Goal: Information Seeking & Learning: Learn about a topic

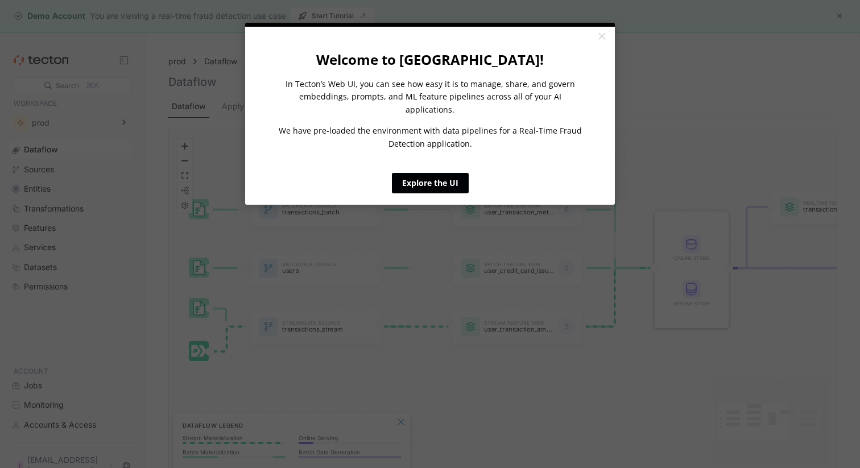
click at [445, 173] on link "Explore the UI" at bounding box center [430, 183] width 77 height 20
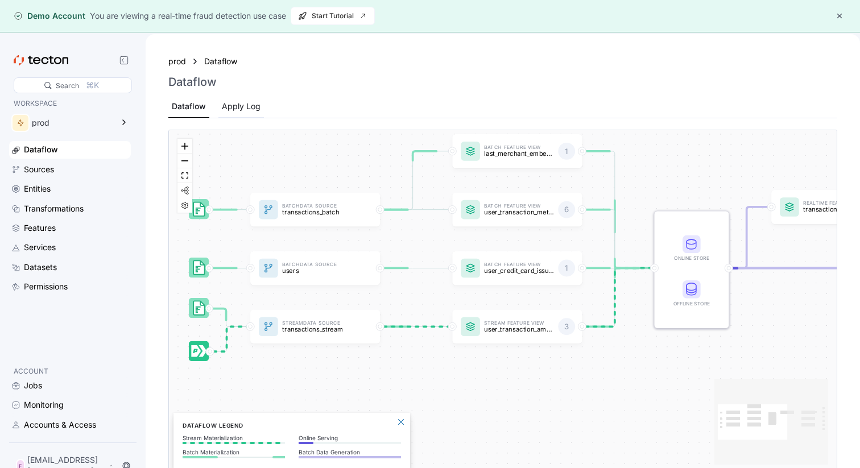
click at [235, 98] on div "Apply Log" at bounding box center [240, 107] width 45 height 22
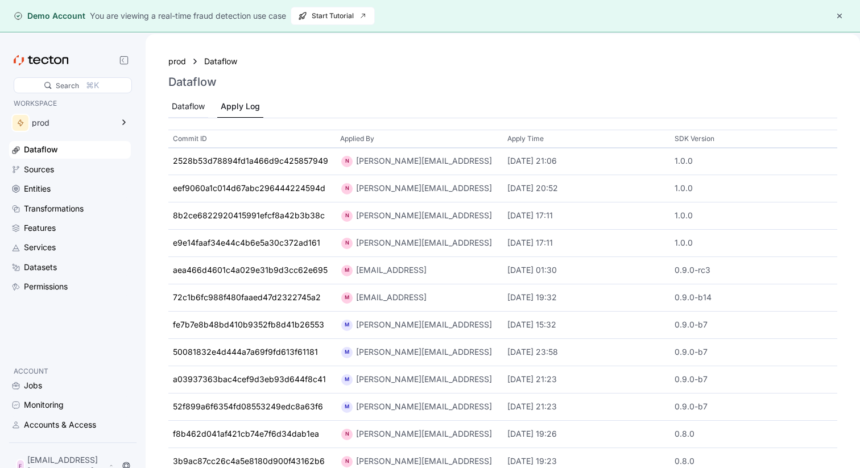
click at [175, 100] on div "Dataflow" at bounding box center [188, 106] width 33 height 13
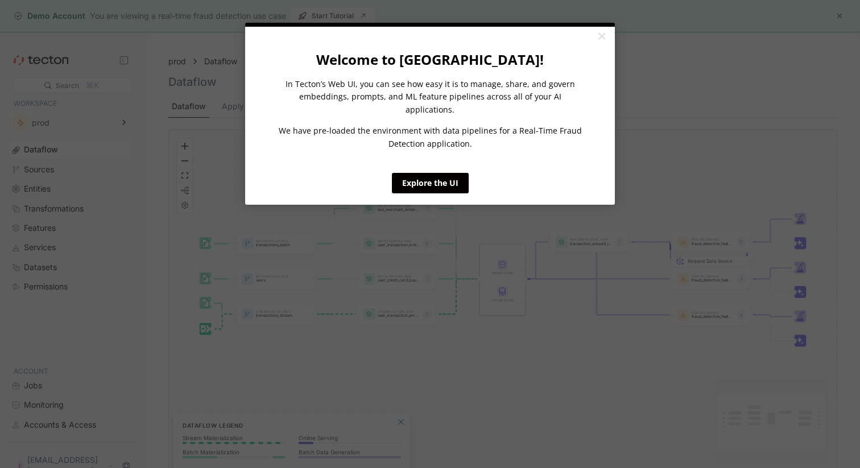
click at [85, 165] on appcues "× Welcome to [GEOGRAPHIC_DATA]! In Tecton’s Web UI, you can see how easy it is …" at bounding box center [430, 234] width 860 height 468
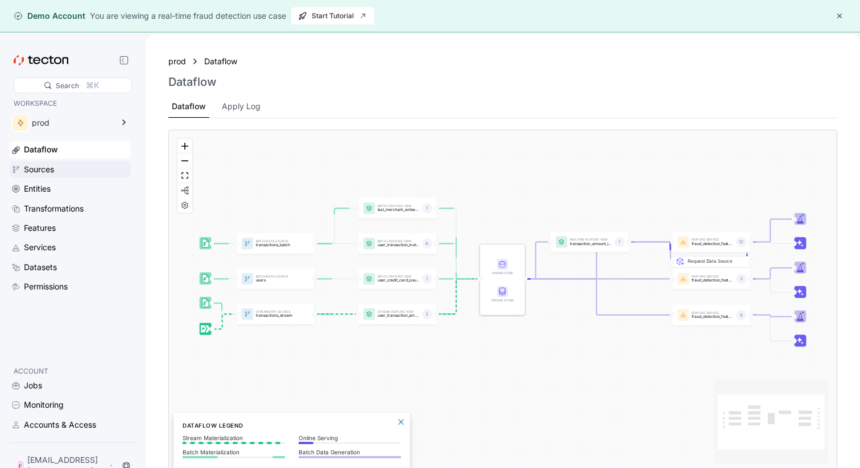
click at [72, 175] on div "Sources" at bounding box center [76, 169] width 105 height 13
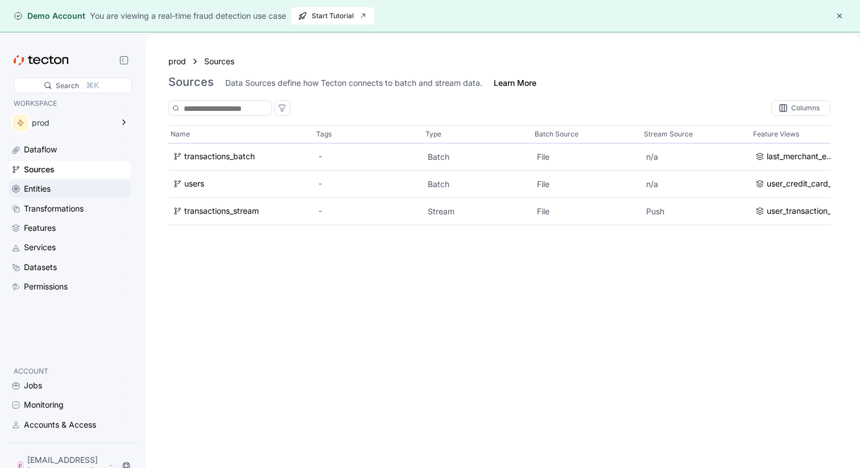
click at [69, 186] on div "Entities" at bounding box center [76, 188] width 105 height 13
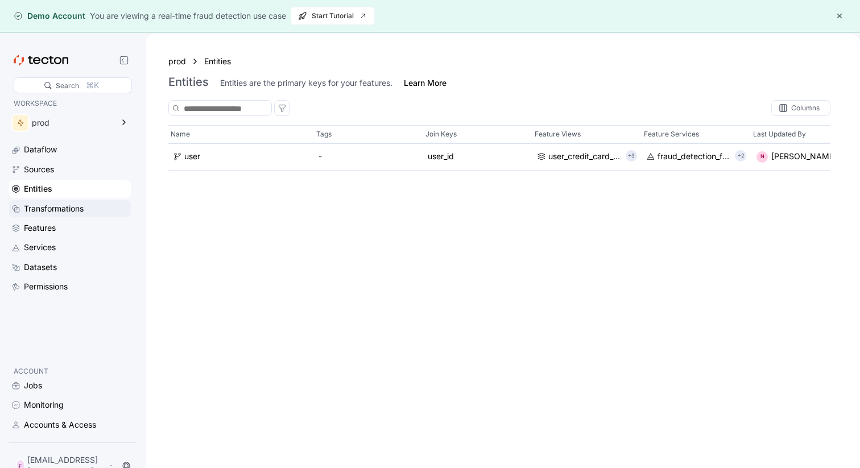
click at [72, 204] on div "Transformations" at bounding box center [54, 208] width 60 height 13
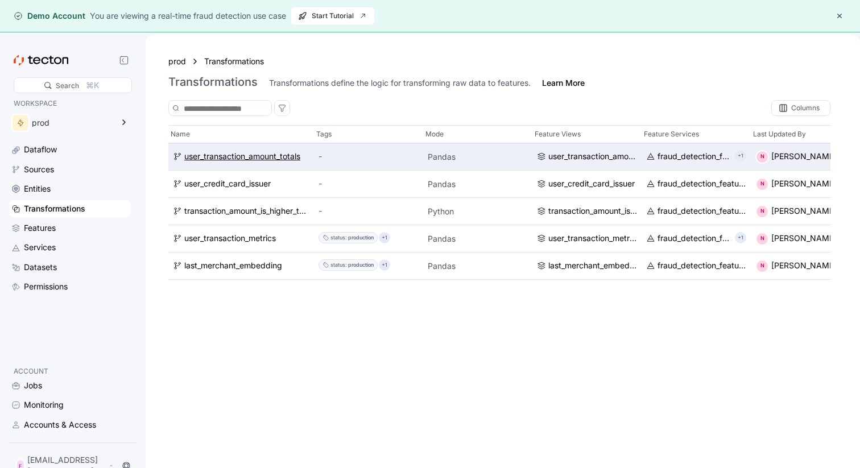
click at [248, 159] on div "user_transaction_amount_totals" at bounding box center [242, 157] width 116 height 13
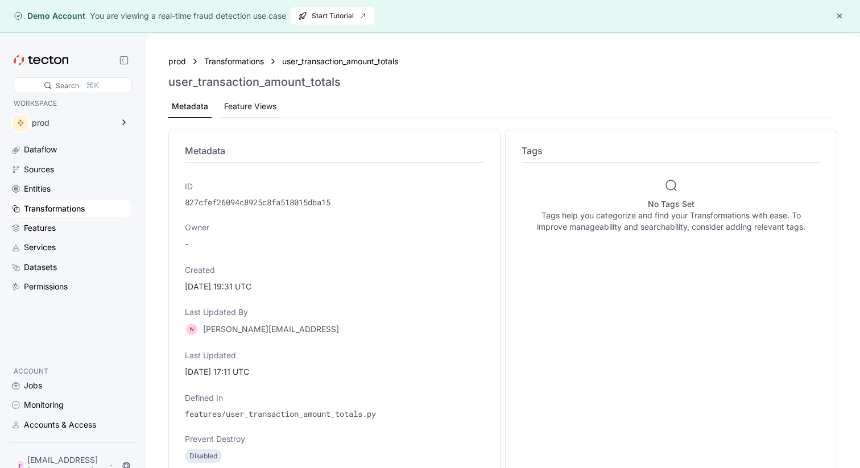
click at [256, 99] on div "Feature Views" at bounding box center [250, 107] width 59 height 22
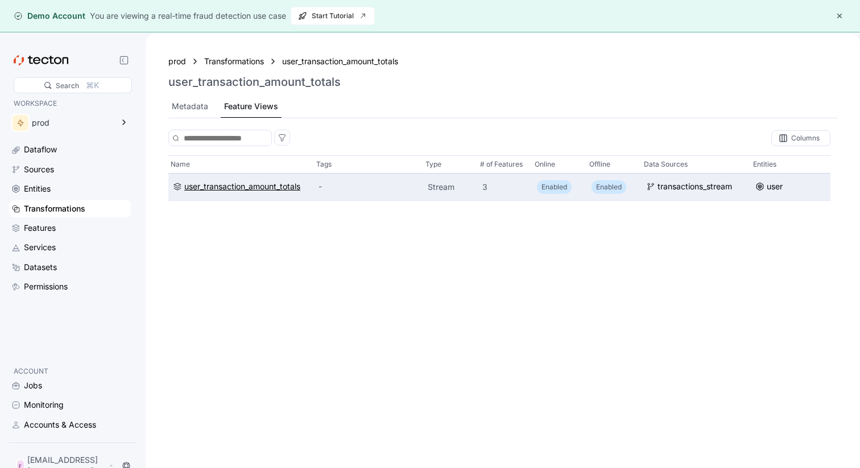
click at [267, 188] on div "user_transaction_amount_totals" at bounding box center [242, 186] width 116 height 13
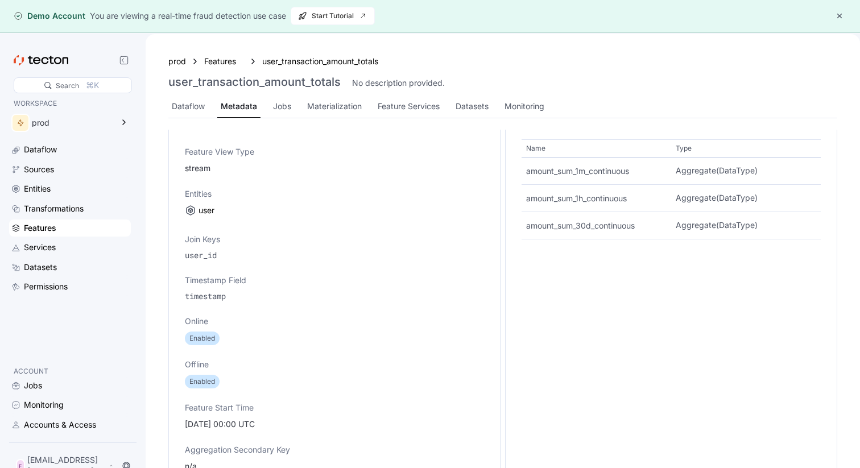
scroll to position [391, 0]
click at [287, 110] on div "Jobs" at bounding box center [282, 106] width 18 height 13
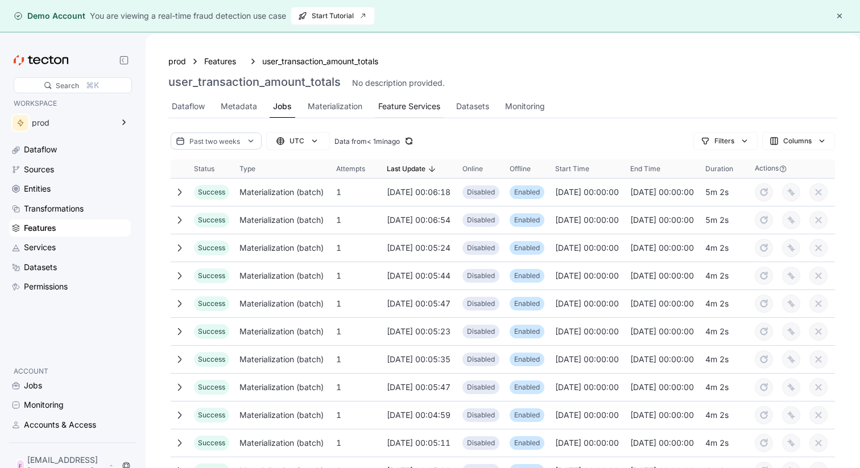
click at [402, 109] on div "Feature Services" at bounding box center [409, 106] width 62 height 13
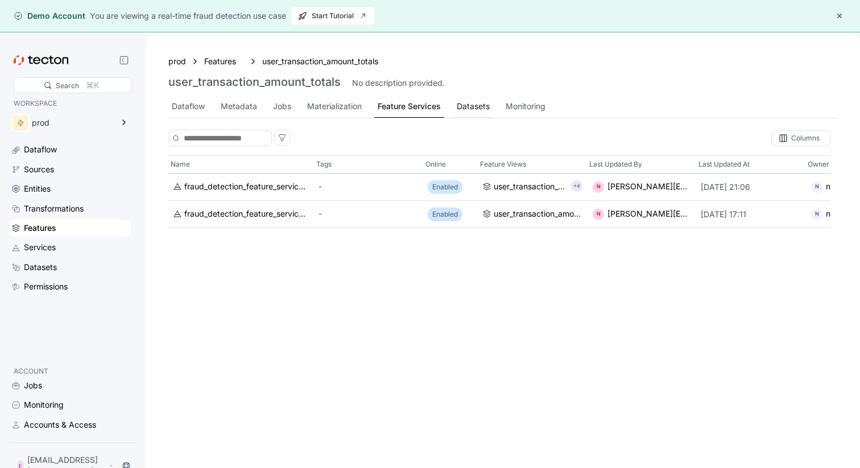
click at [487, 110] on div "Datasets" at bounding box center [472, 106] width 33 height 13
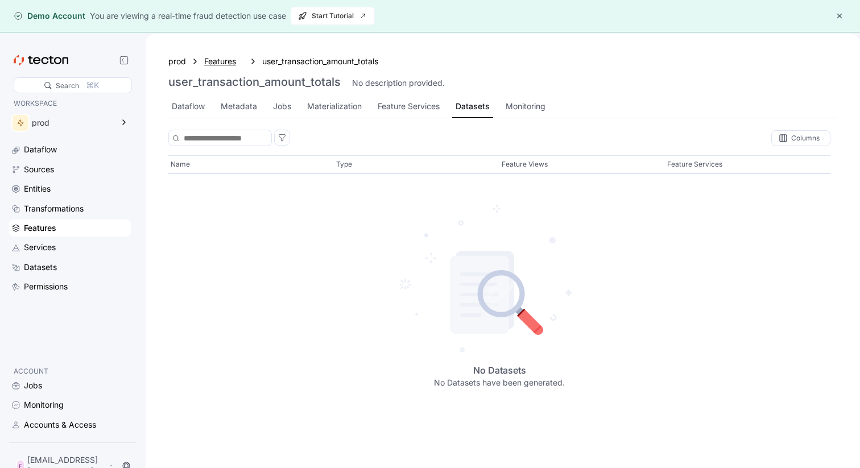
click at [219, 59] on div "Features" at bounding box center [224, 61] width 40 height 13
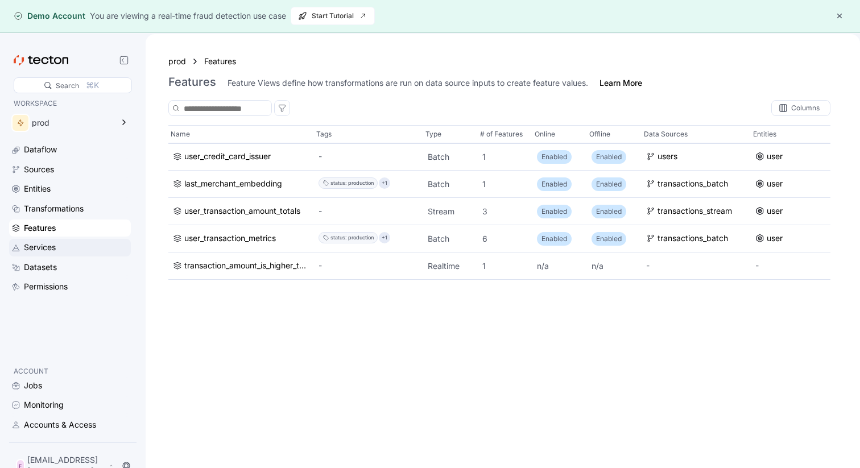
click at [69, 248] on div "Services" at bounding box center [76, 247] width 105 height 13
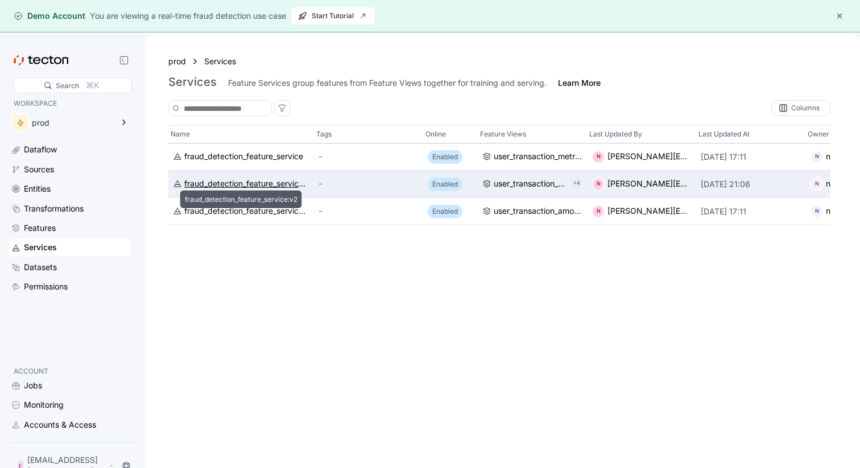
click at [244, 183] on div "fraud_detection_feature_service:v2" at bounding box center [246, 184] width 125 height 13
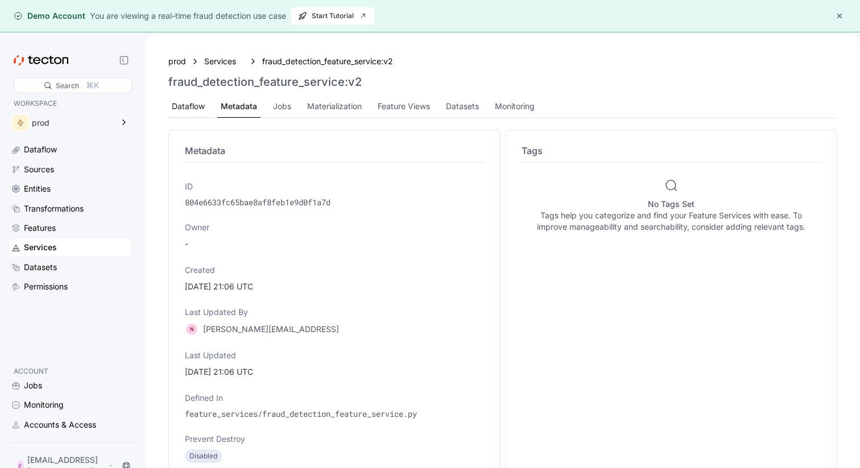
click at [188, 105] on div "Dataflow" at bounding box center [188, 106] width 33 height 13
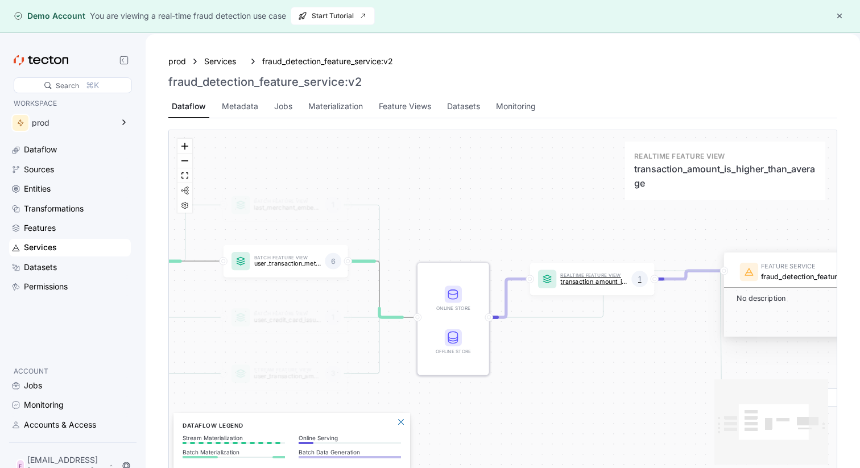
click at [581, 280] on p "transaction_amount_is_higher_than_average" at bounding box center [593, 281] width 67 height 7
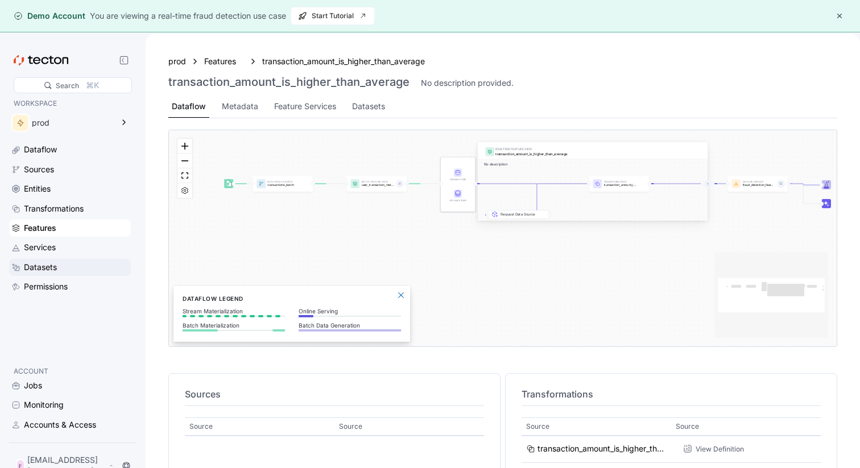
click at [55, 266] on div "Datasets" at bounding box center [40, 267] width 33 height 13
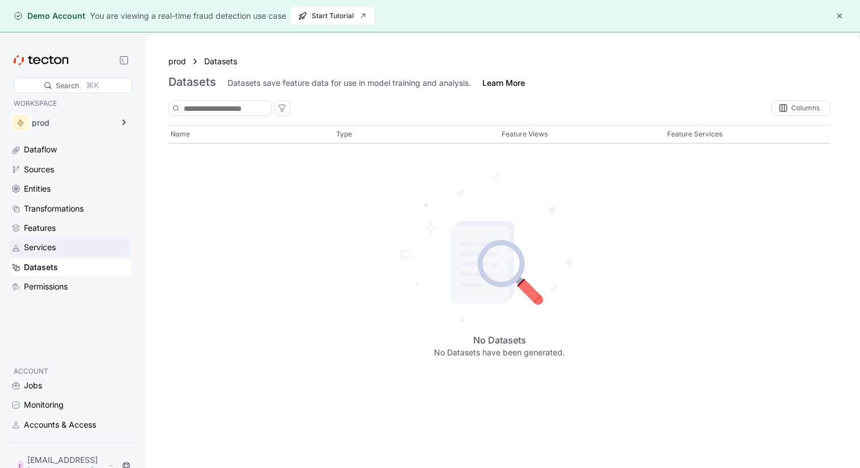
click at [68, 248] on div "Services" at bounding box center [76, 247] width 105 height 13
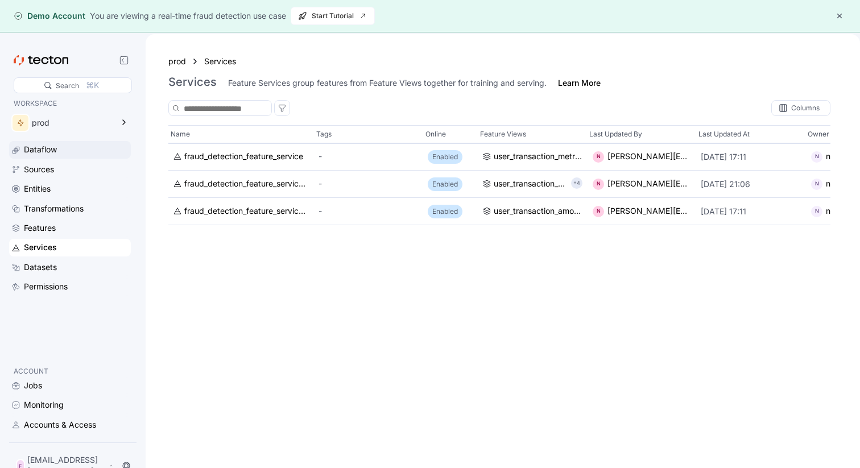
click at [64, 146] on div "Dataflow" at bounding box center [76, 149] width 105 height 13
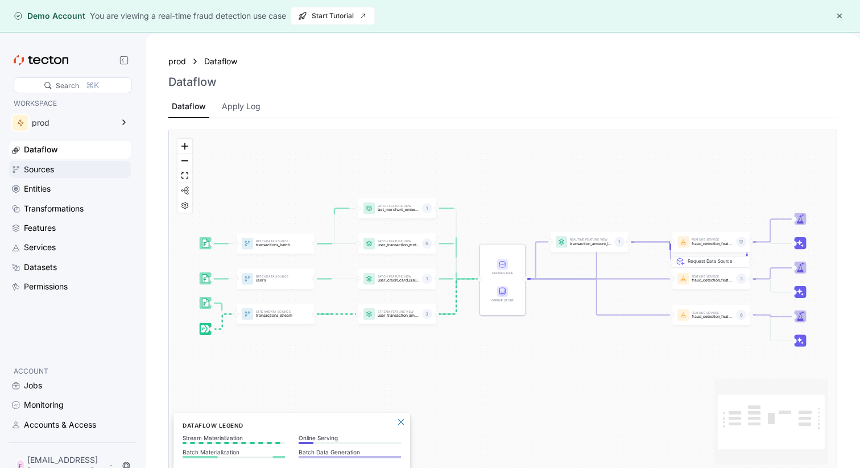
click at [64, 170] on div "Sources" at bounding box center [76, 169] width 105 height 13
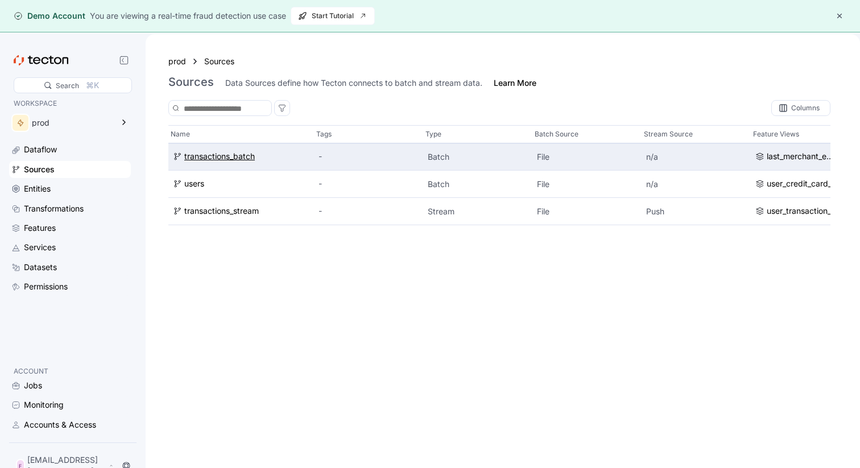
click at [236, 163] on div "transactions_batch" at bounding box center [219, 157] width 70 height 13
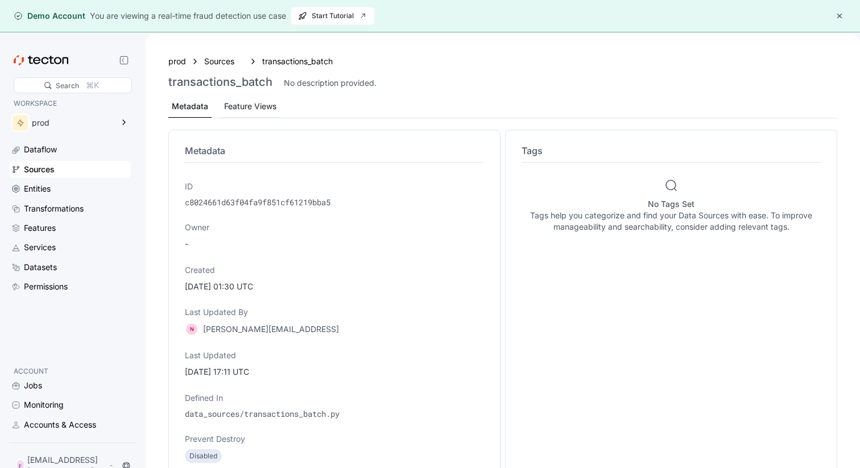
click at [251, 108] on div "Feature Views" at bounding box center [250, 106] width 52 height 13
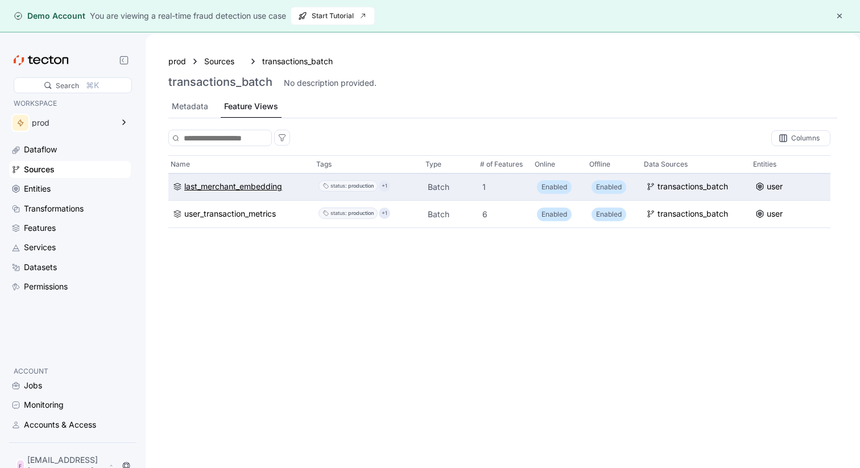
click at [233, 185] on div "last_merchant_embedding" at bounding box center [233, 186] width 98 height 13
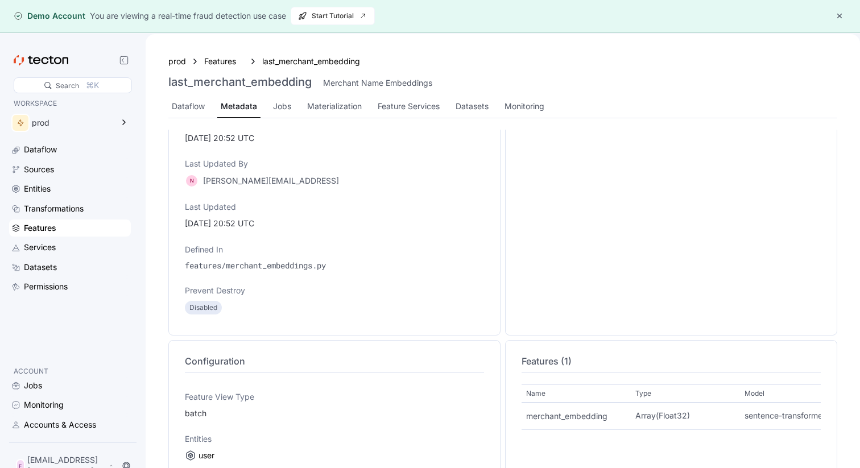
scroll to position [439, 0]
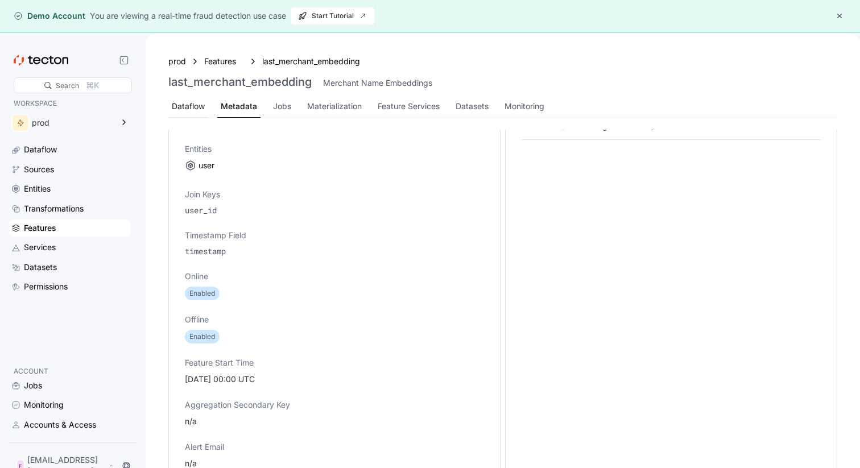
click at [193, 105] on div "Dataflow" at bounding box center [188, 106] width 33 height 13
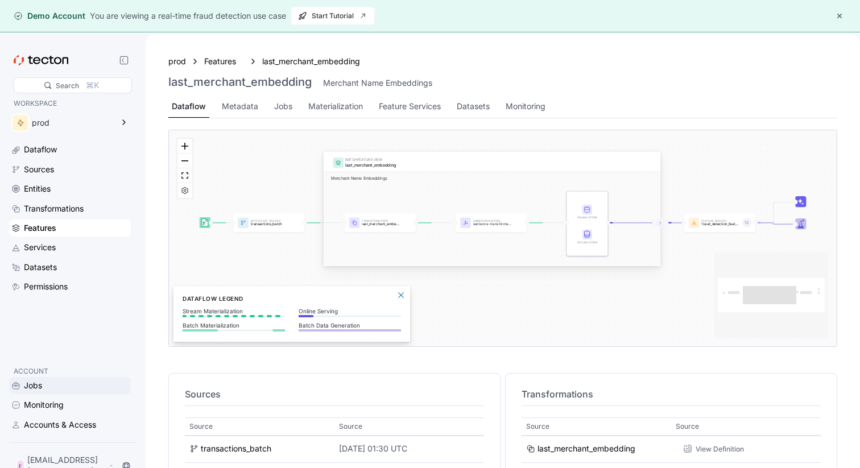
click at [68, 392] on div "Jobs" at bounding box center [76, 385] width 105 height 13
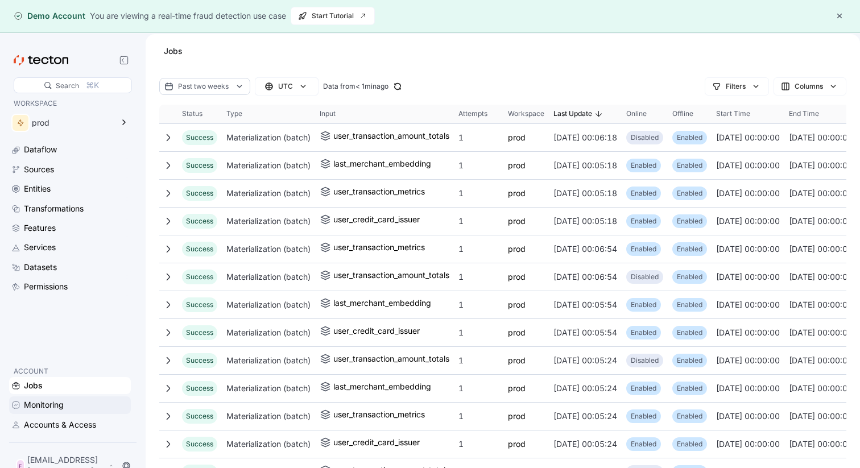
click at [69, 409] on div "Monitoring" at bounding box center [76, 404] width 105 height 13
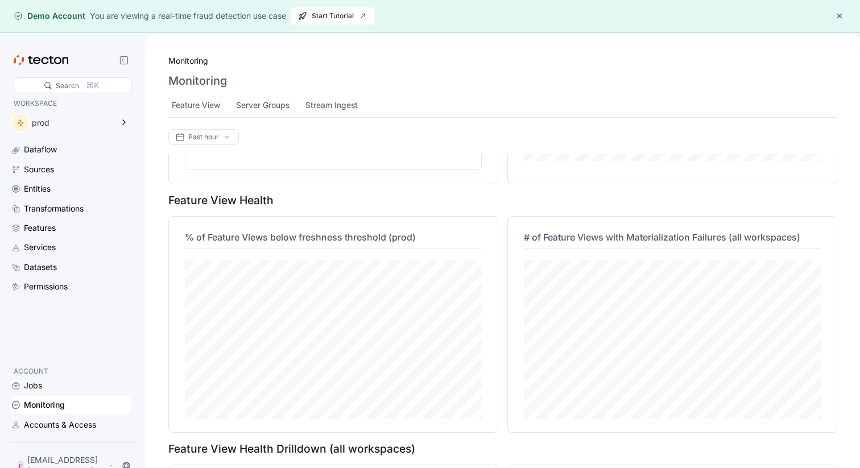
scroll to position [333, 0]
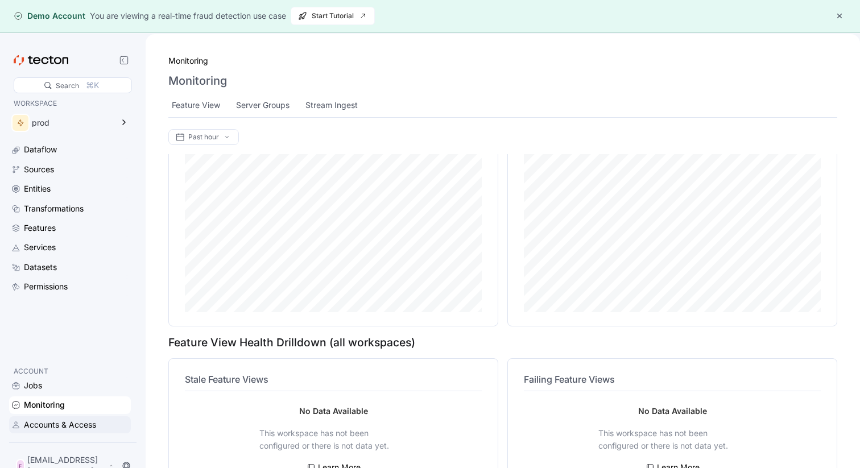
click at [75, 431] on div "Accounts & Access" at bounding box center [60, 424] width 72 height 13
